Goal: Check status: Check status

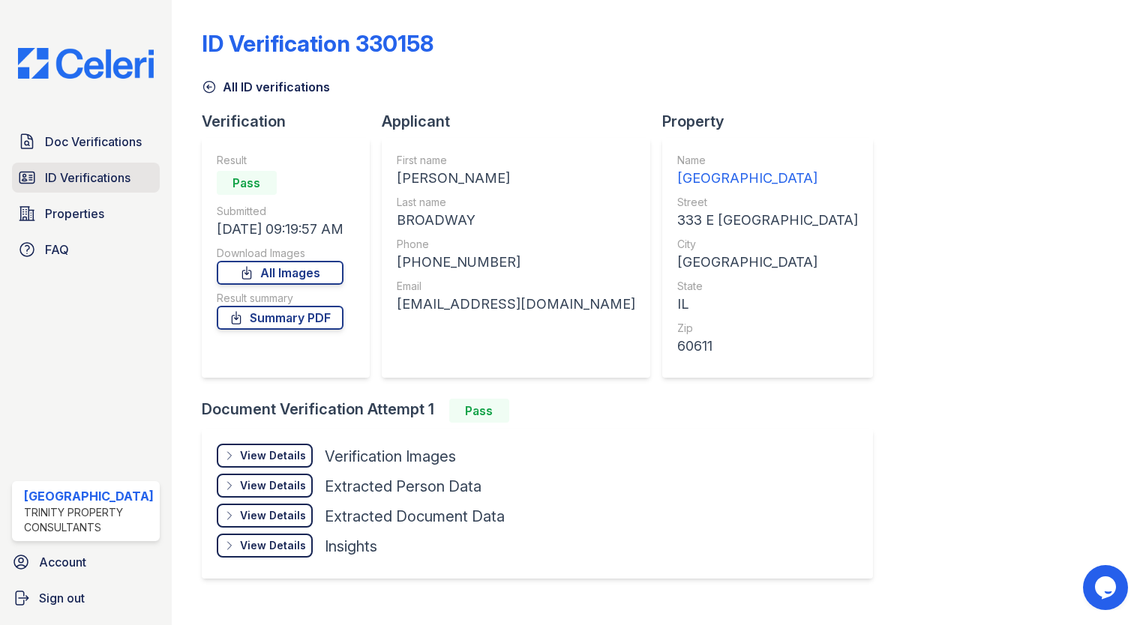
drag, startPoint x: 0, startPoint y: 0, endPoint x: 85, endPoint y: 178, distance: 196.9
click at [85, 178] on span "ID Verifications" at bounding box center [87, 178] width 85 height 18
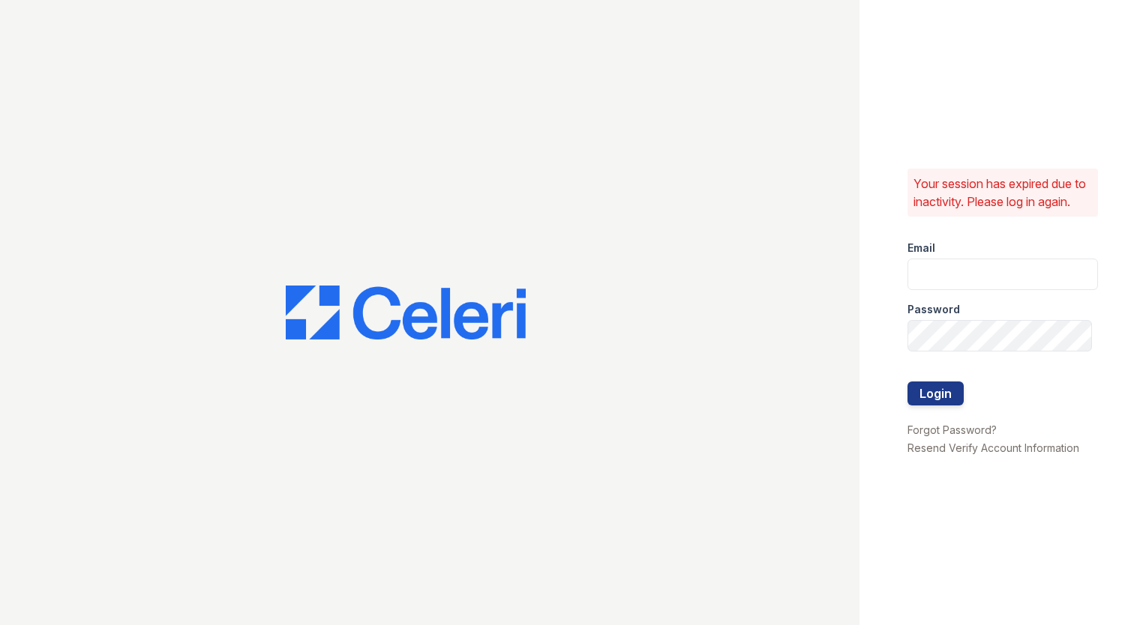
type input "arrivestreetervilleleasing@trinity-pm.com"
click at [918, 393] on button "Login" at bounding box center [935, 394] width 56 height 24
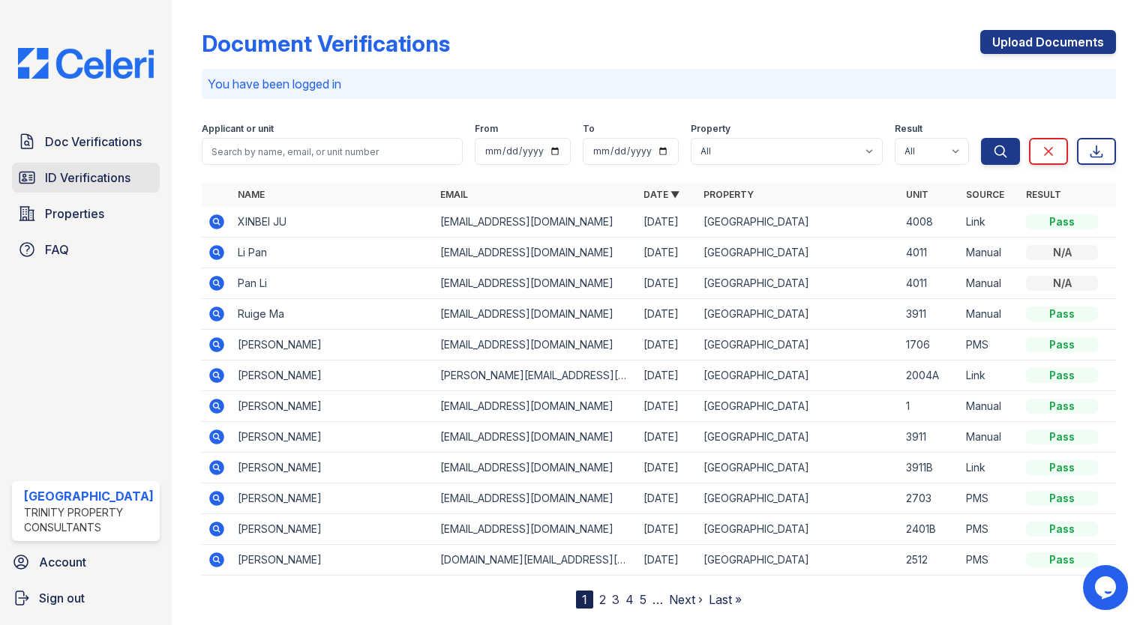
click at [106, 169] on span "ID Verifications" at bounding box center [87, 178] width 85 height 18
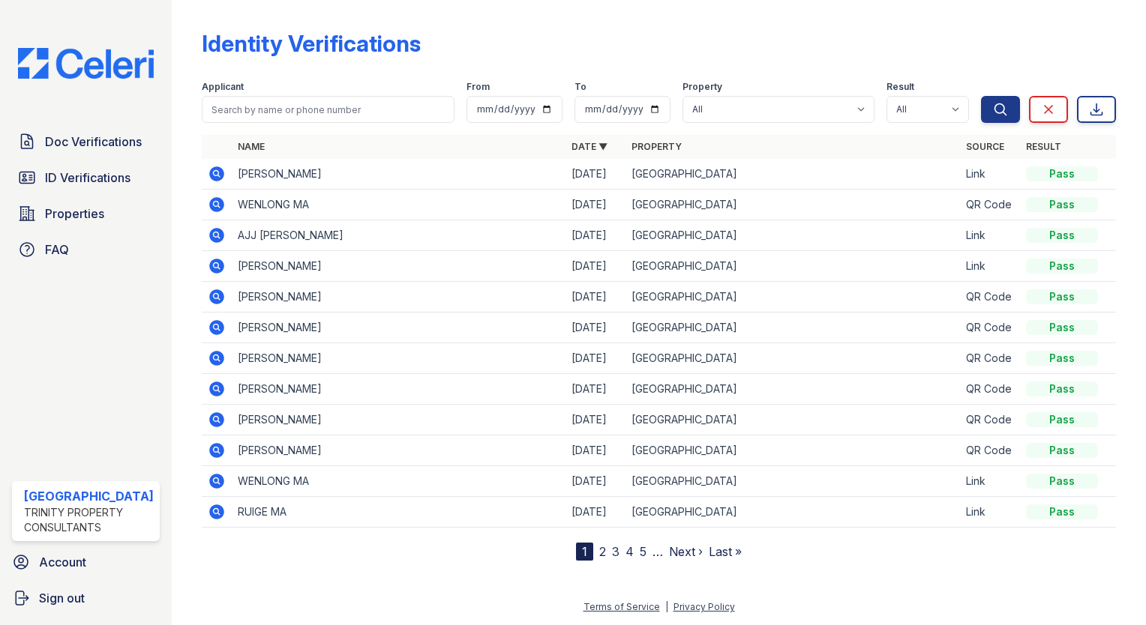
click at [209, 415] on icon at bounding box center [216, 419] width 15 height 15
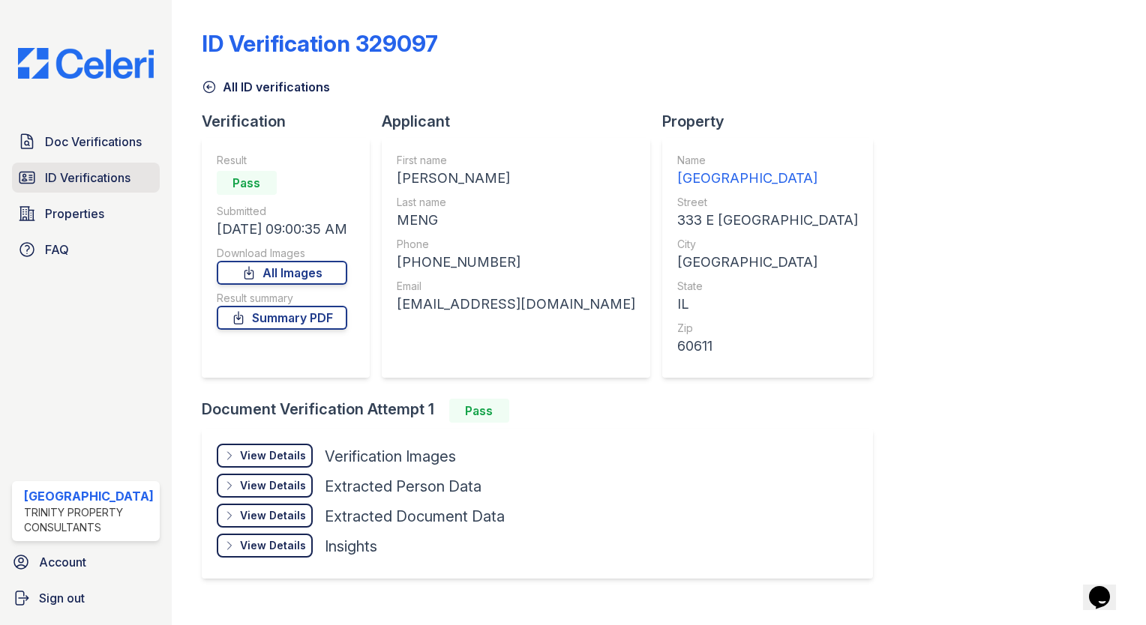
click at [92, 169] on span "ID Verifications" at bounding box center [87, 178] width 85 height 18
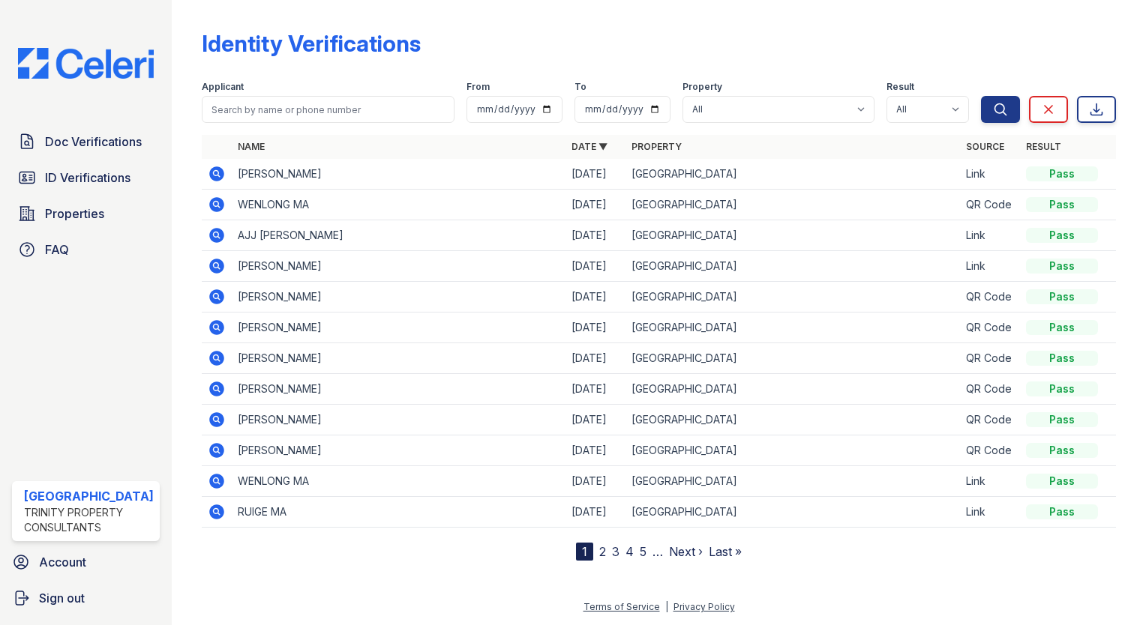
click at [599, 549] on link "2" at bounding box center [602, 551] width 7 height 15
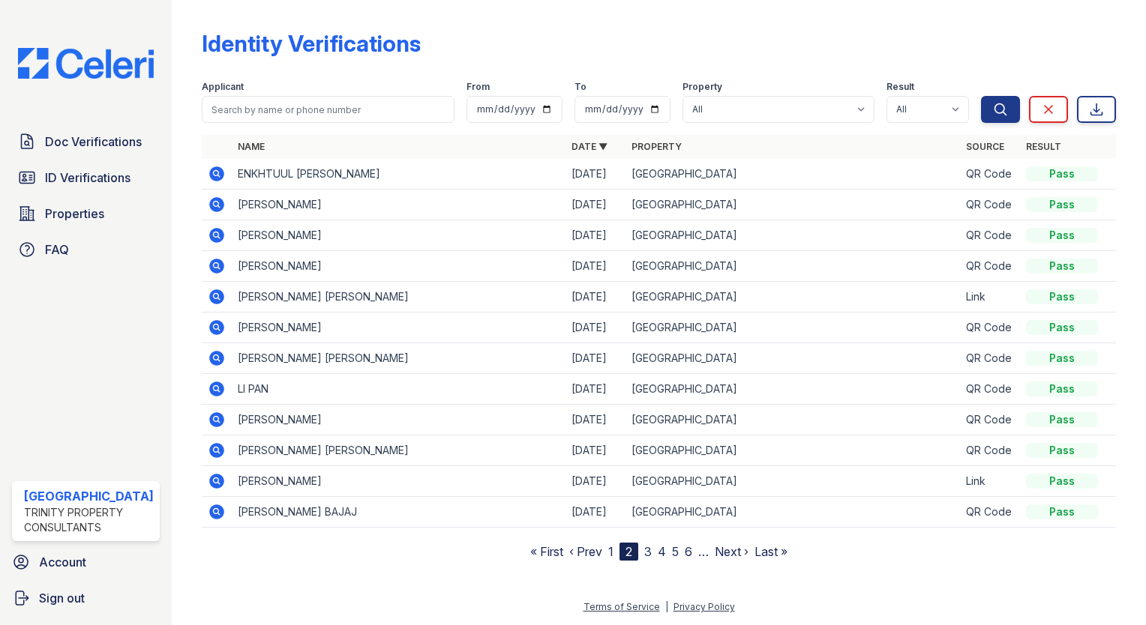
click at [208, 172] on icon at bounding box center [217, 174] width 18 height 18
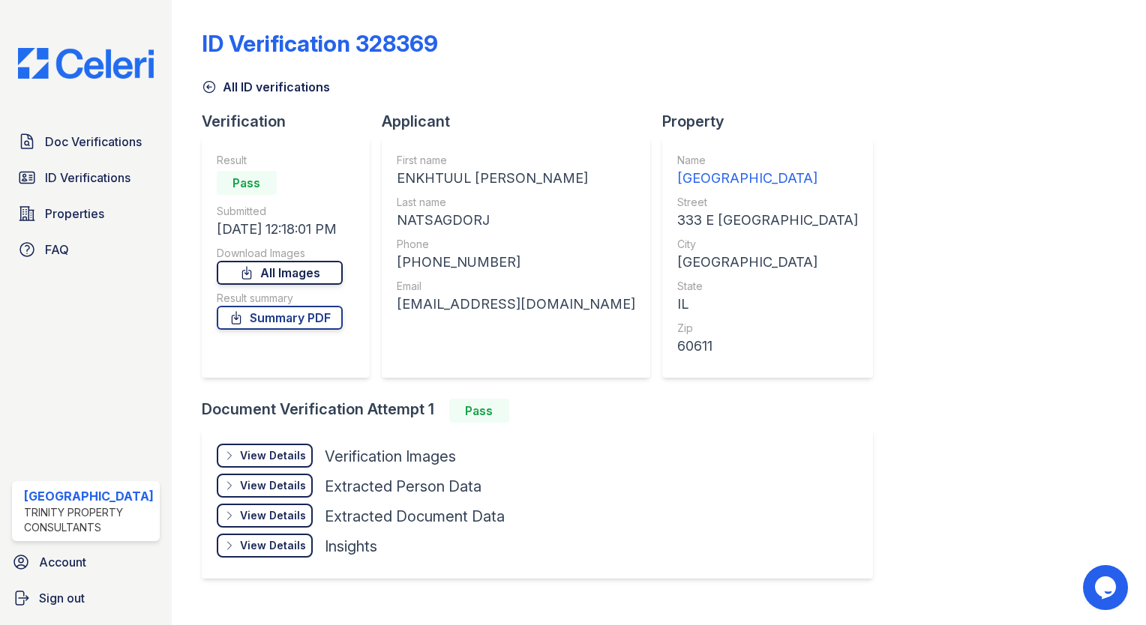
click at [313, 265] on link "All Images" at bounding box center [280, 273] width 126 height 24
click at [1099, 67] on div "ID Verification 328369" at bounding box center [659, 49] width 914 height 39
